Goal: Check status: Check status

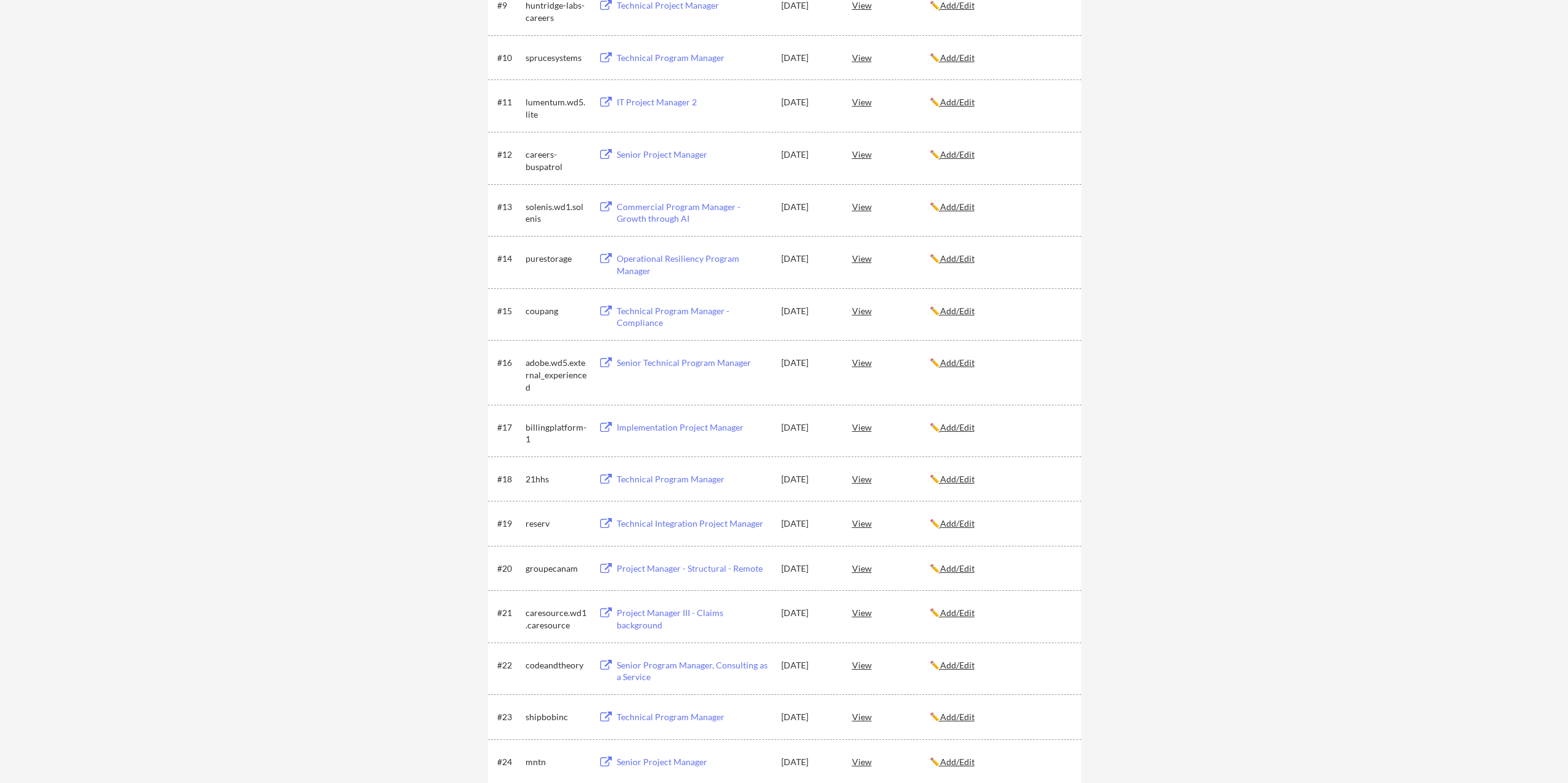
scroll to position [677, 0]
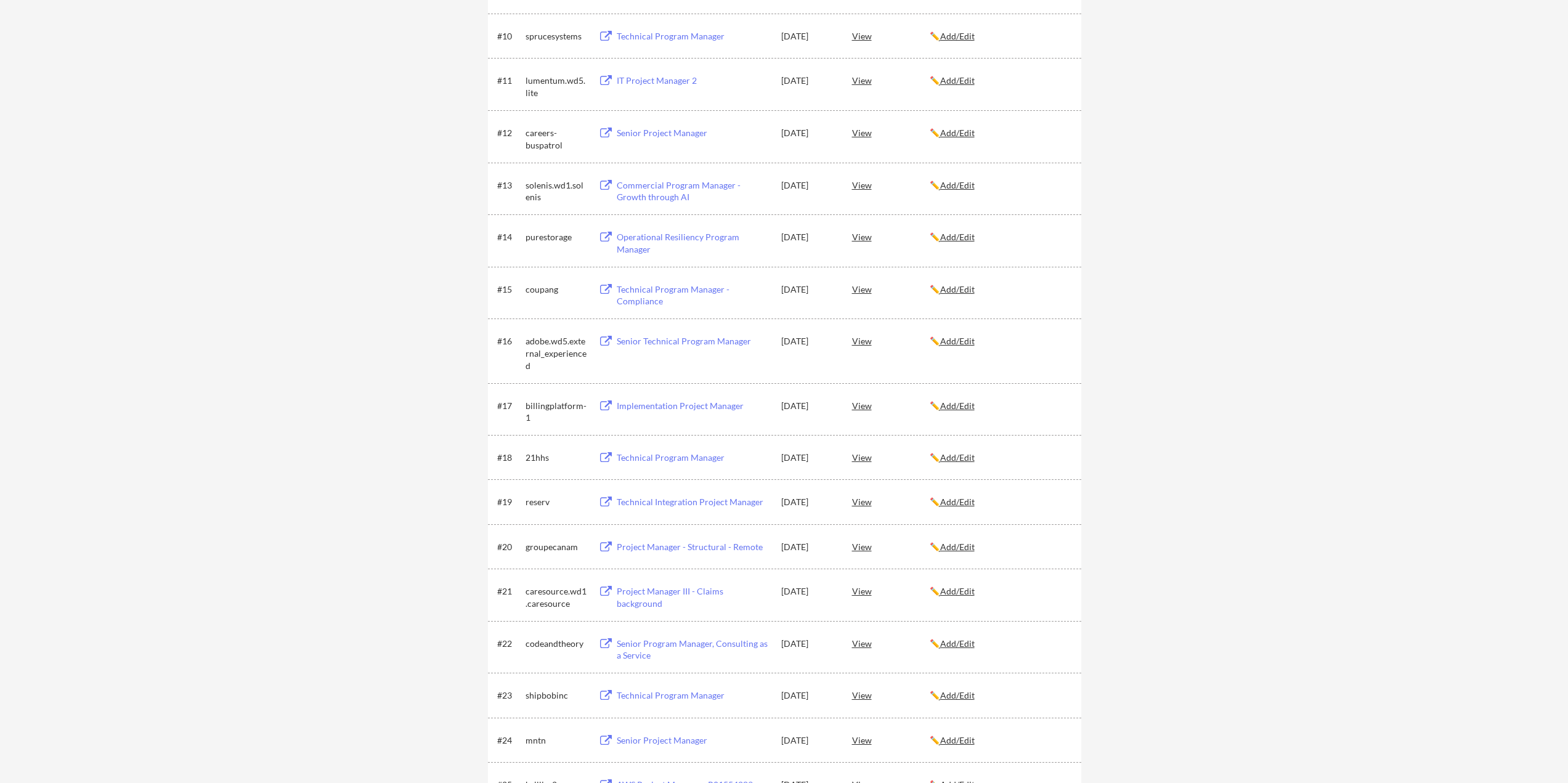
click at [676, 697] on div "Technical Program Manager" at bounding box center [693, 695] width 153 height 12
click at [860, 696] on div "View" at bounding box center [890, 695] width 78 height 22
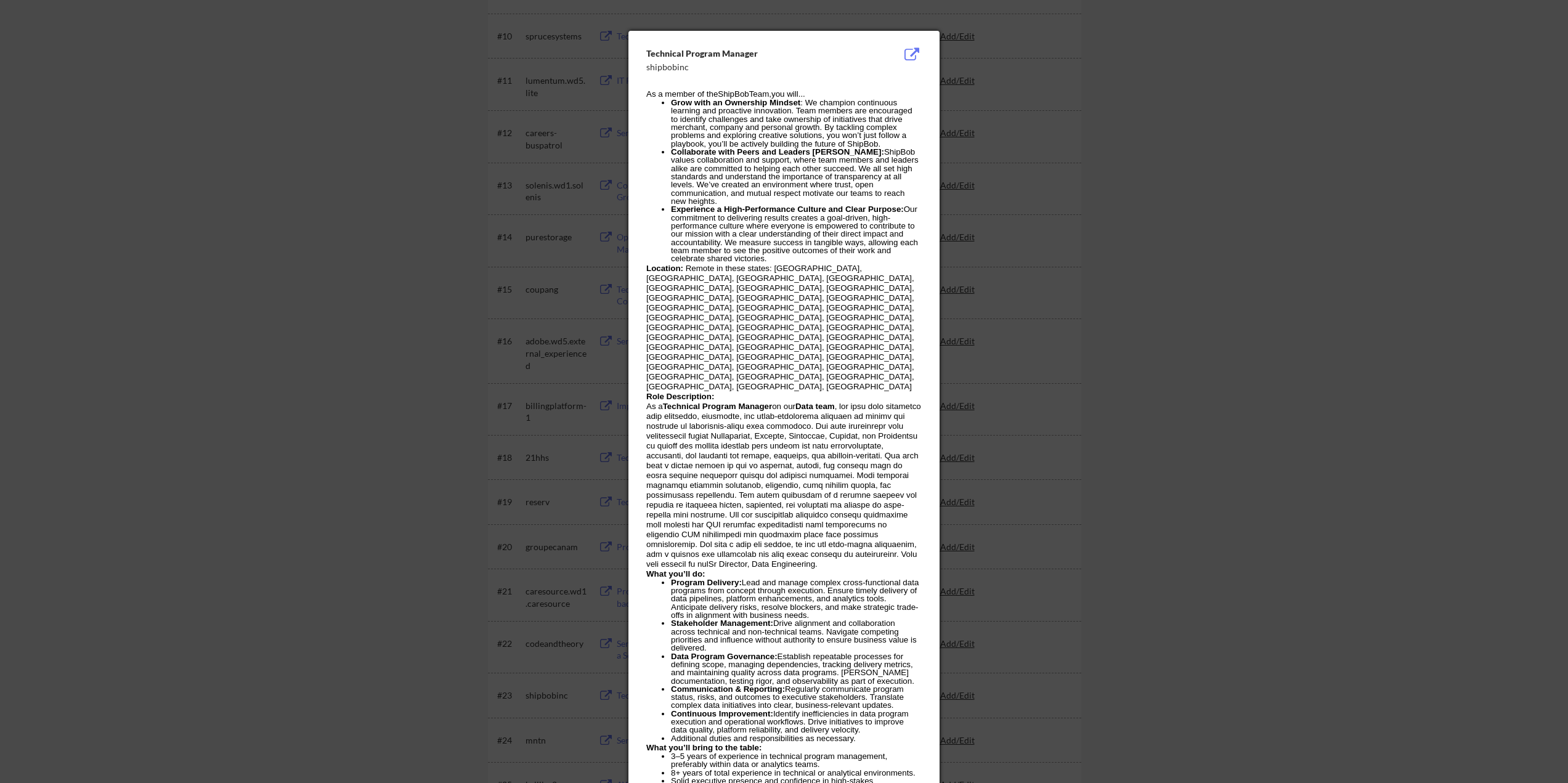
click at [908, 54] on button at bounding box center [911, 55] width 19 height 15
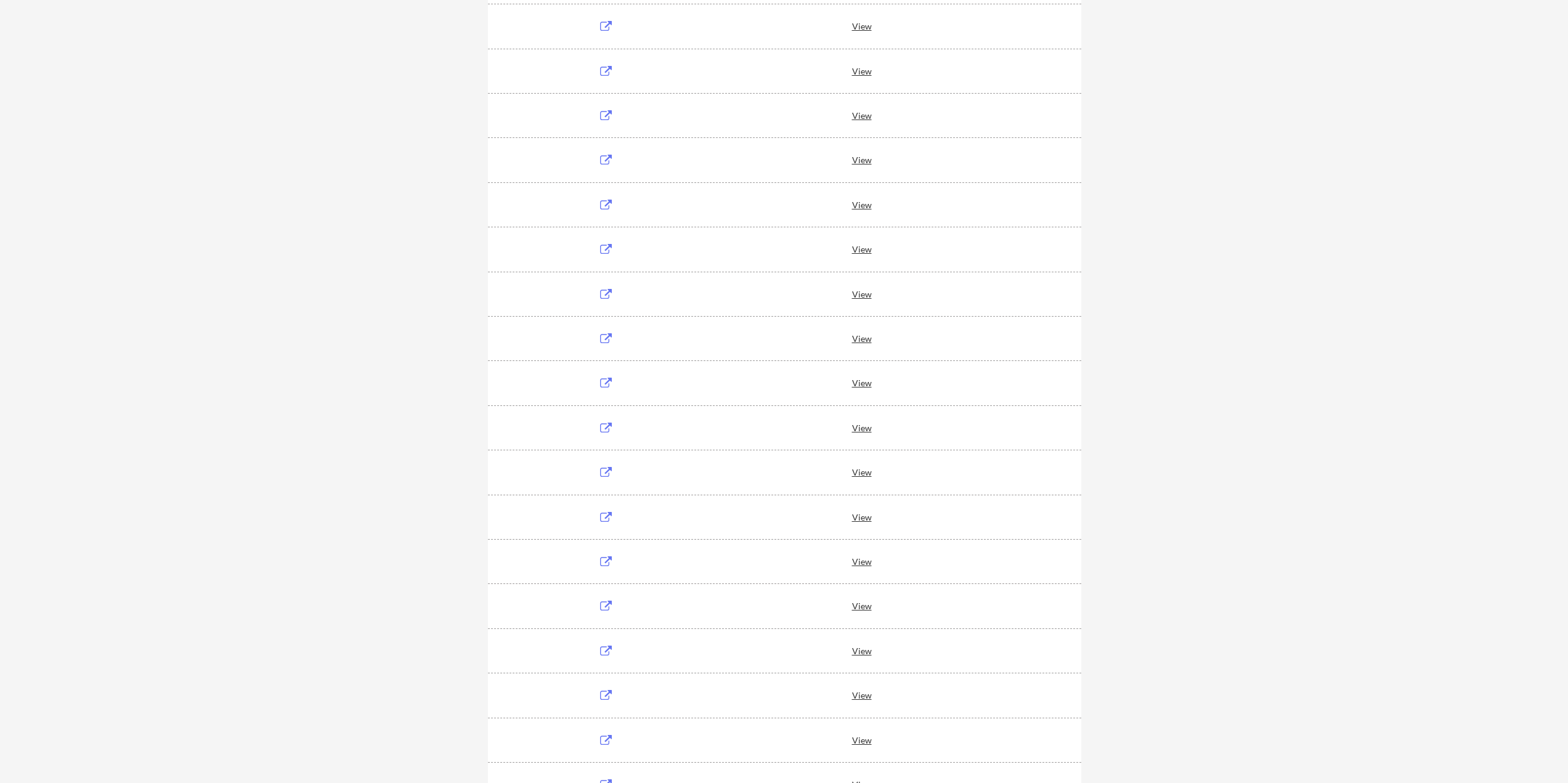
scroll to position [677, 0]
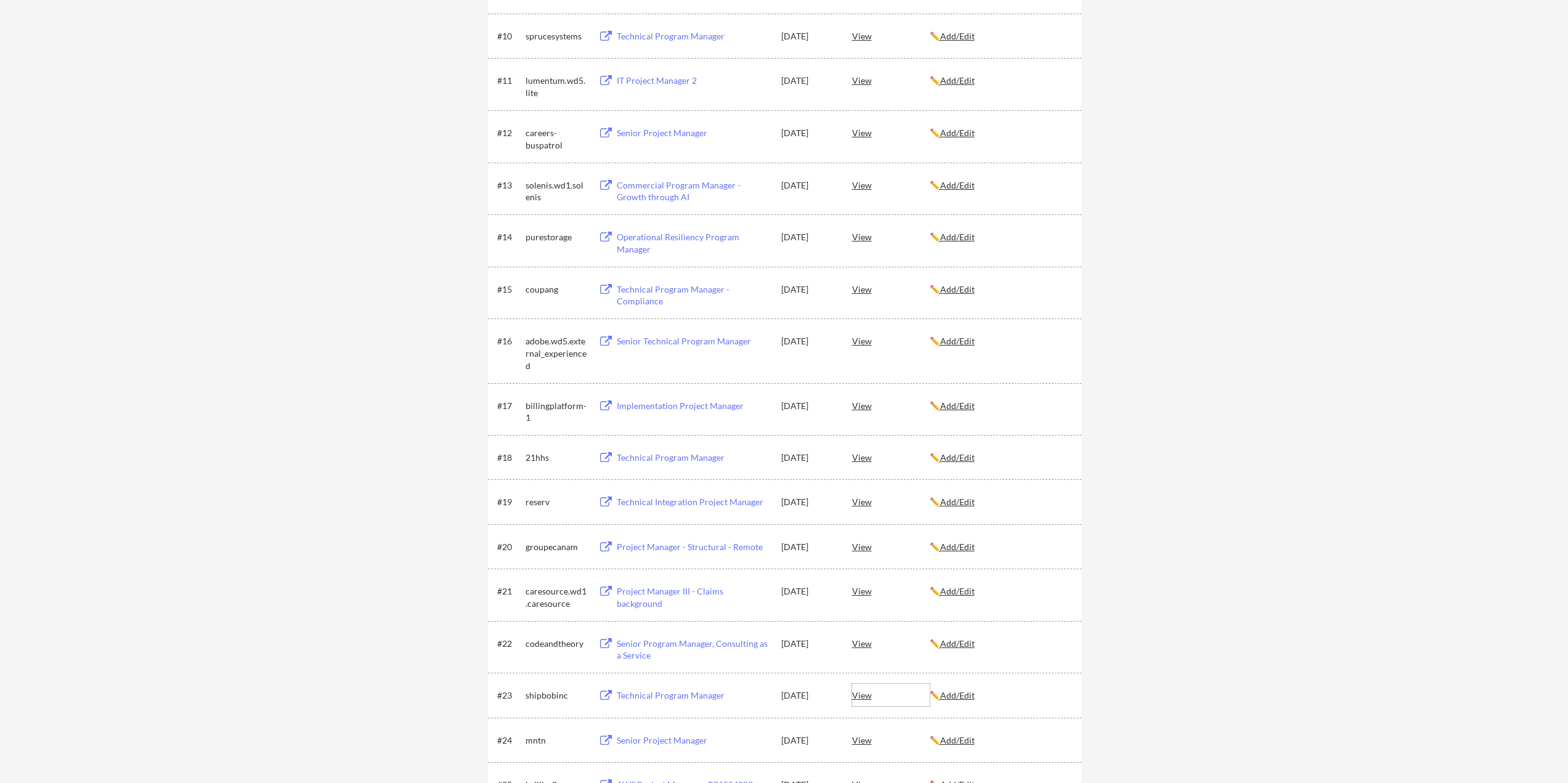
click at [859, 695] on div "View" at bounding box center [890, 695] width 78 height 22
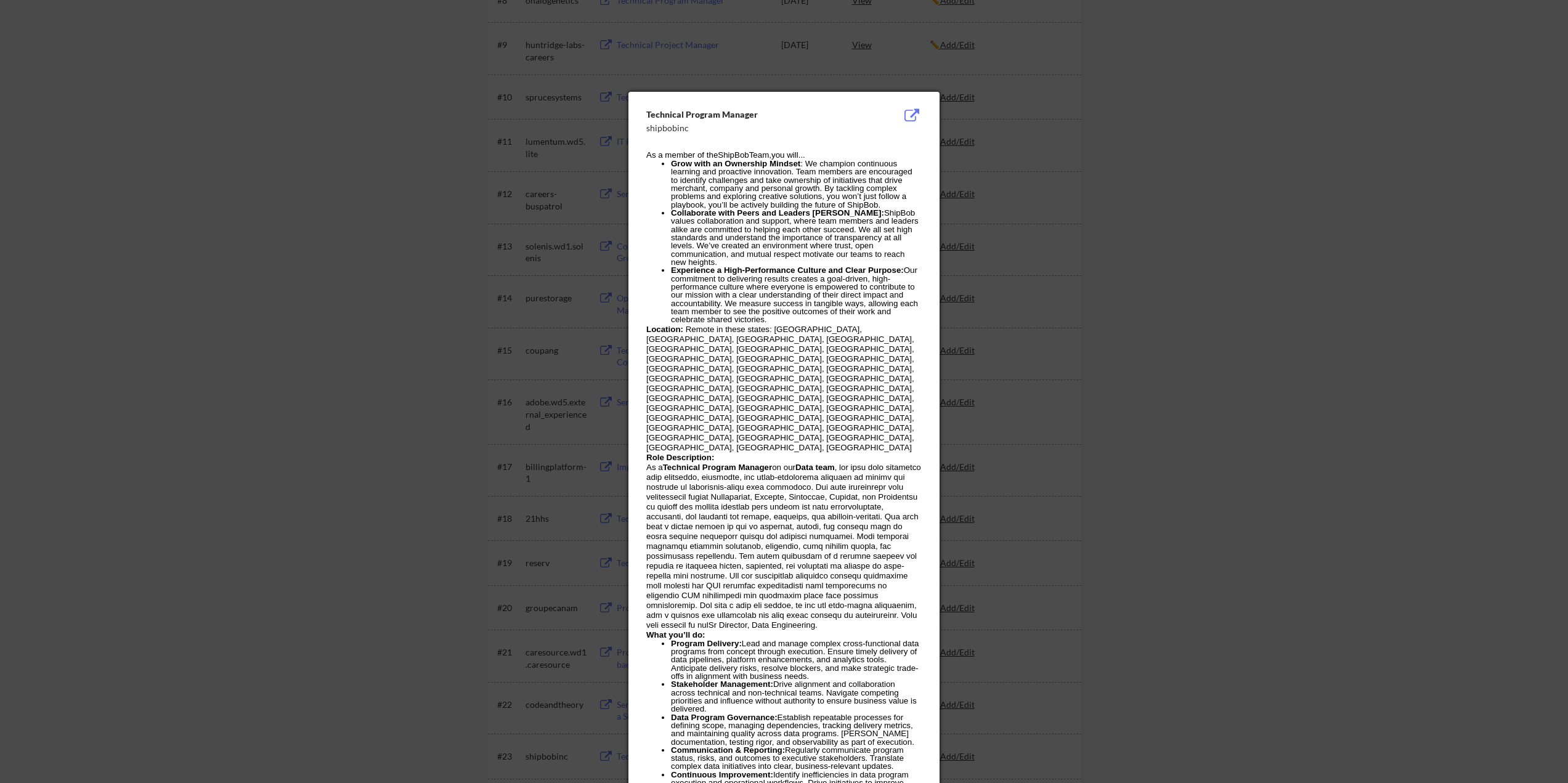
scroll to position [616, 0]
click at [669, 161] on ul "Grow with an Ownership Mindset : We champion continuous learning and proactive …" at bounding box center [784, 242] width 274 height 165
click at [1108, 222] on div at bounding box center [784, 391] width 1568 height 783
